Goal: Find specific page/section: Find specific page/section

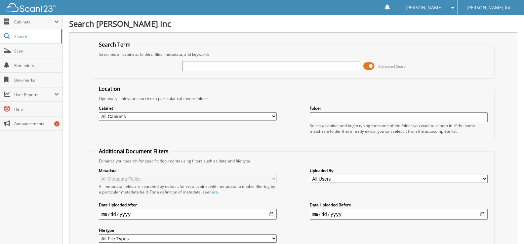
click at [241, 73] on div "Advanced Search" at bounding box center [292, 66] width 395 height 18
click at [237, 64] on input "text" at bounding box center [271, 66] width 178 height 10
type input "6541405"
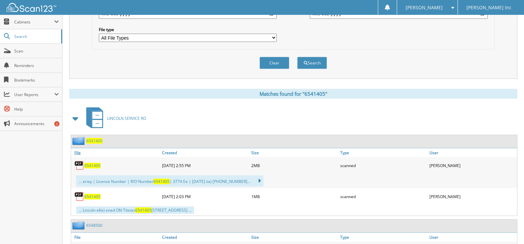
scroll to position [231, 0]
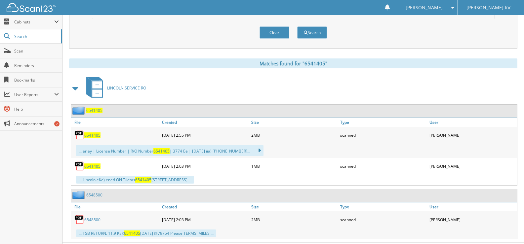
click at [93, 133] on span "6541405" at bounding box center [92, 135] width 16 height 6
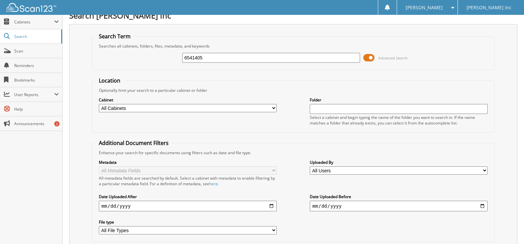
scroll to position [0, 0]
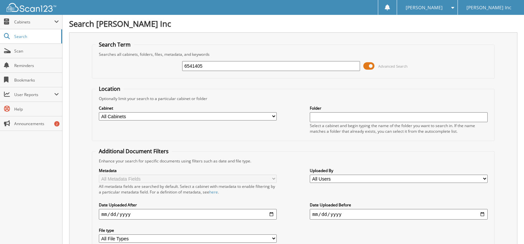
click at [206, 73] on div "6541405 Advanced Search" at bounding box center [292, 66] width 395 height 18
click at [206, 70] on input "6541405" at bounding box center [271, 66] width 178 height 10
click at [206, 69] on input "6541405" at bounding box center [271, 66] width 178 height 10
type input "6537663"
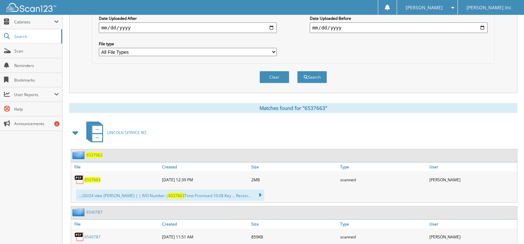
scroll to position [198, 0]
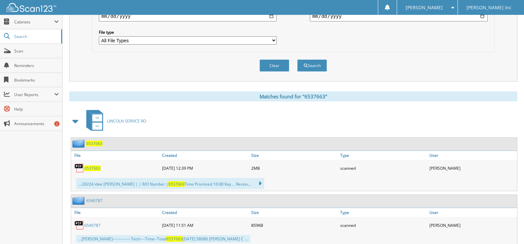
click at [95, 170] on span "6537663" at bounding box center [92, 168] width 16 height 6
